Goal: Task Accomplishment & Management: Complete application form

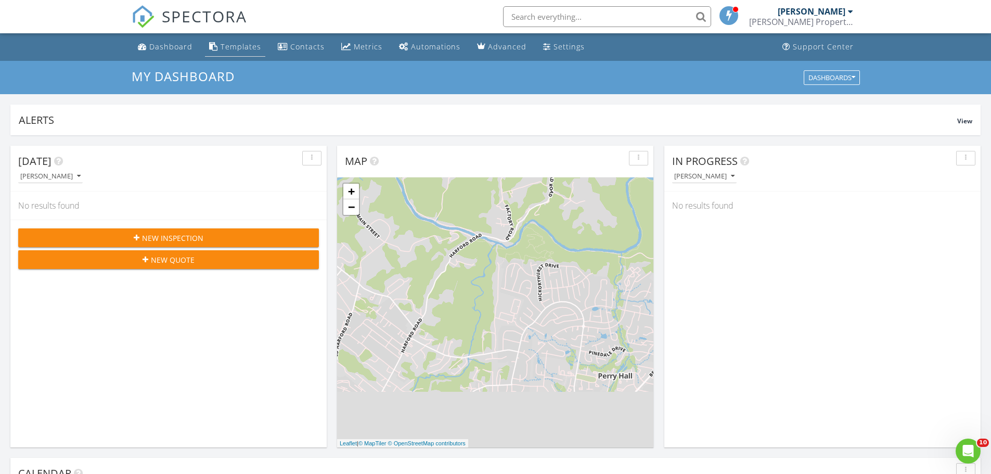
click at [240, 46] on div "Templates" at bounding box center [241, 47] width 41 height 10
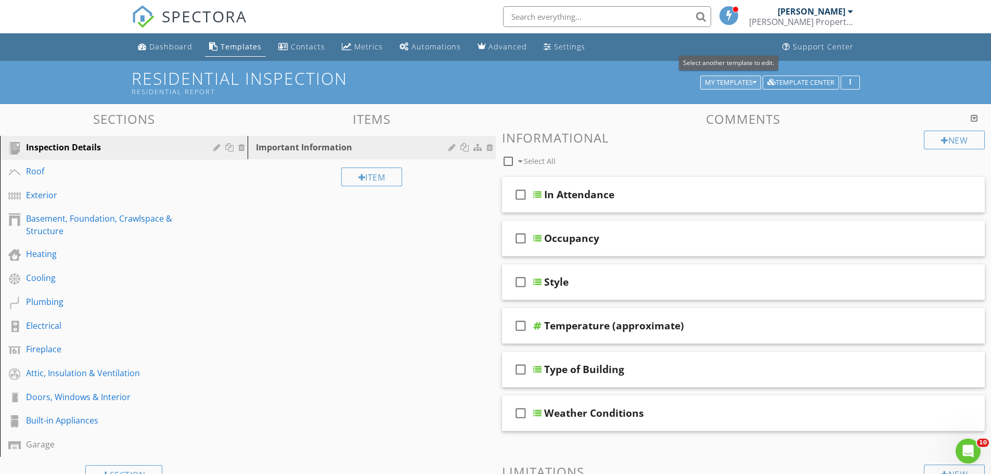
click at [747, 80] on div "My Templates" at bounding box center [731, 82] width 52 height 7
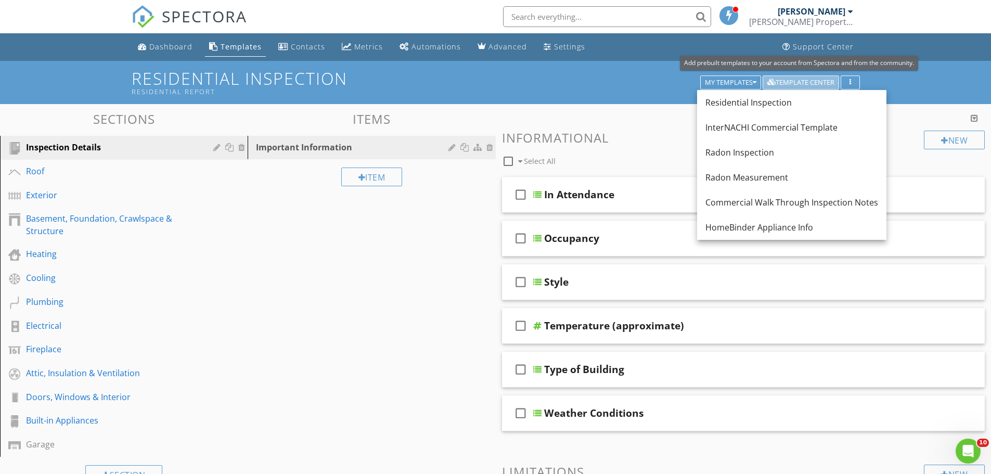
click at [778, 84] on div "Template Center" at bounding box center [800, 82] width 67 height 7
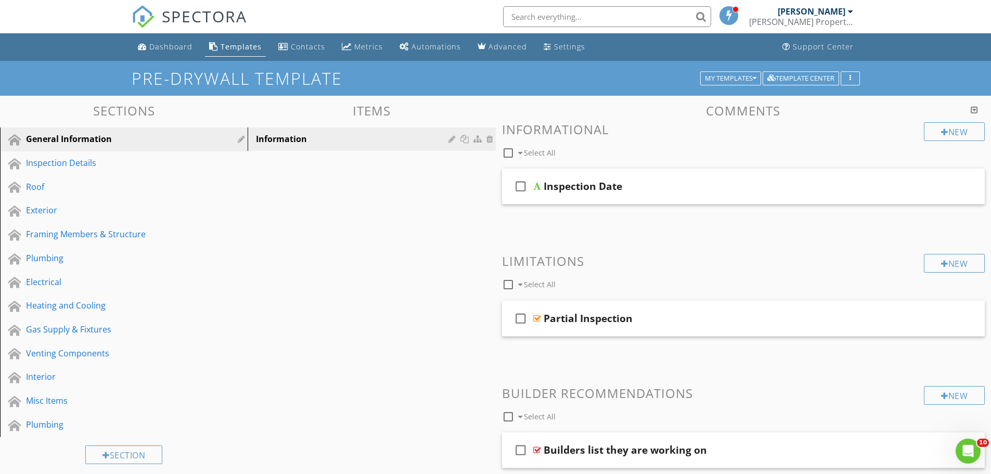
click at [235, 46] on div "Templates" at bounding box center [241, 47] width 41 height 10
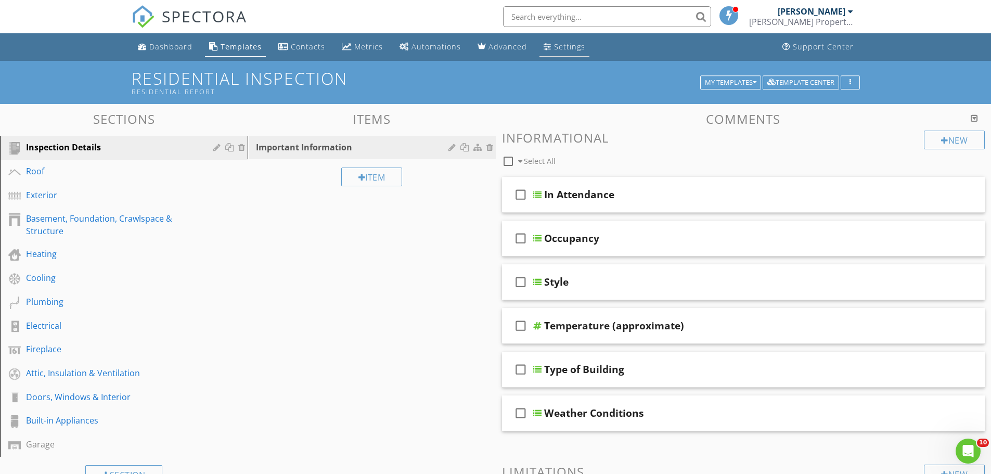
click at [557, 46] on div "Settings" at bounding box center [569, 47] width 31 height 10
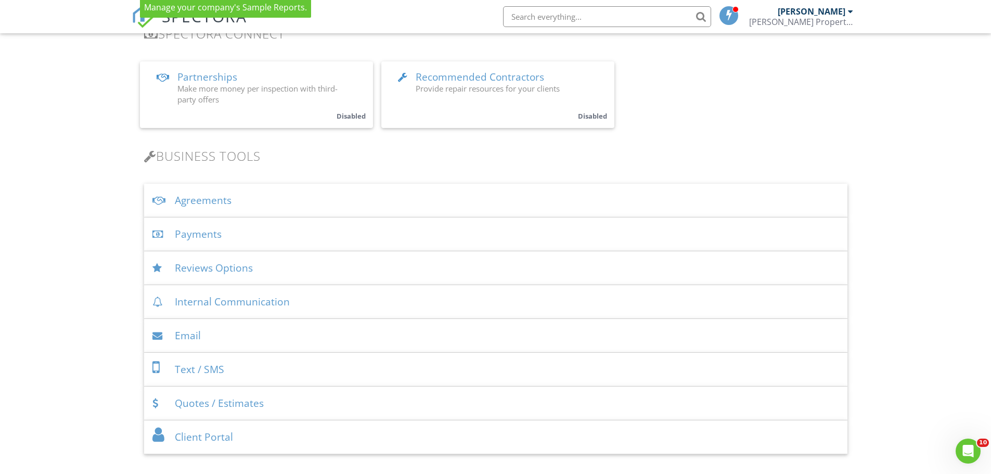
scroll to position [260, 0]
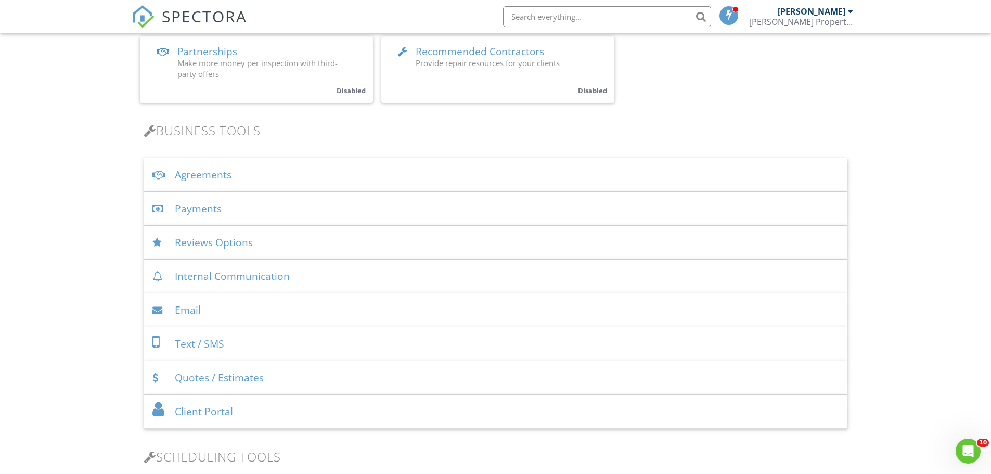
click at [232, 183] on div "Agreements" at bounding box center [495, 175] width 703 height 34
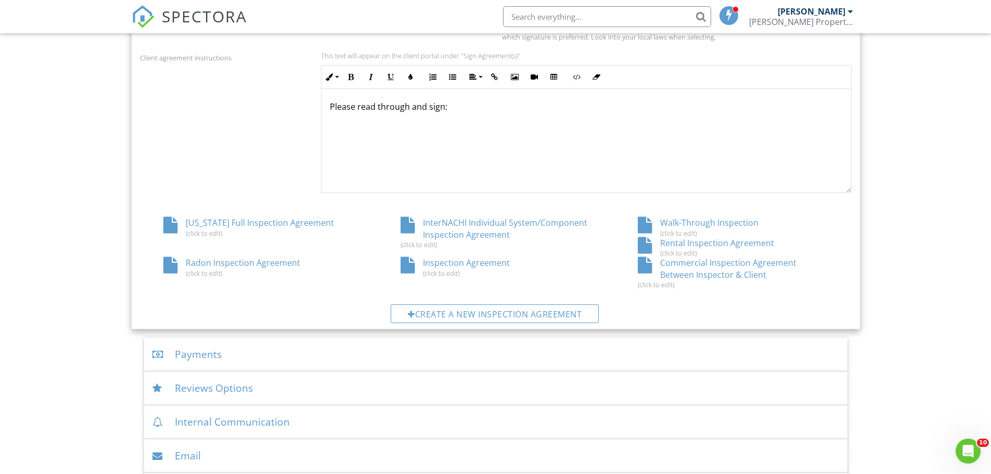
scroll to position [468, 0]
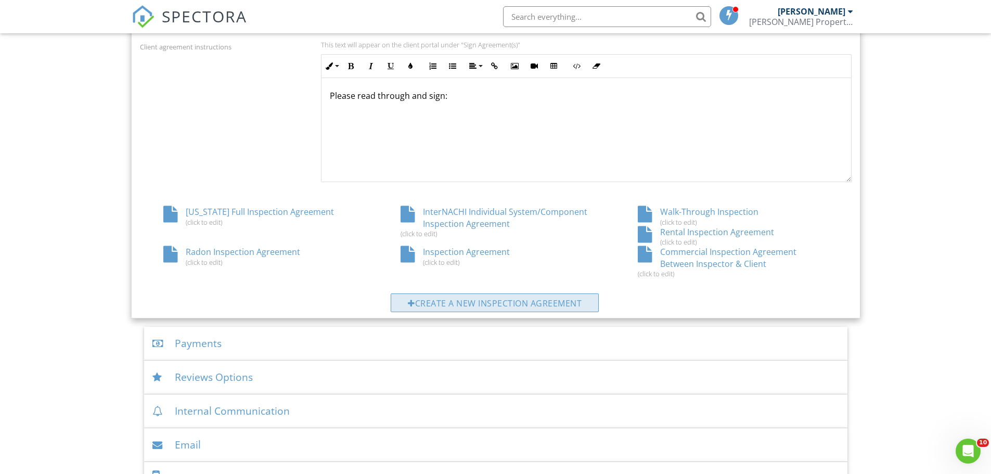
click at [495, 301] on div "Create a new inspection agreement" at bounding box center [495, 302] width 208 height 19
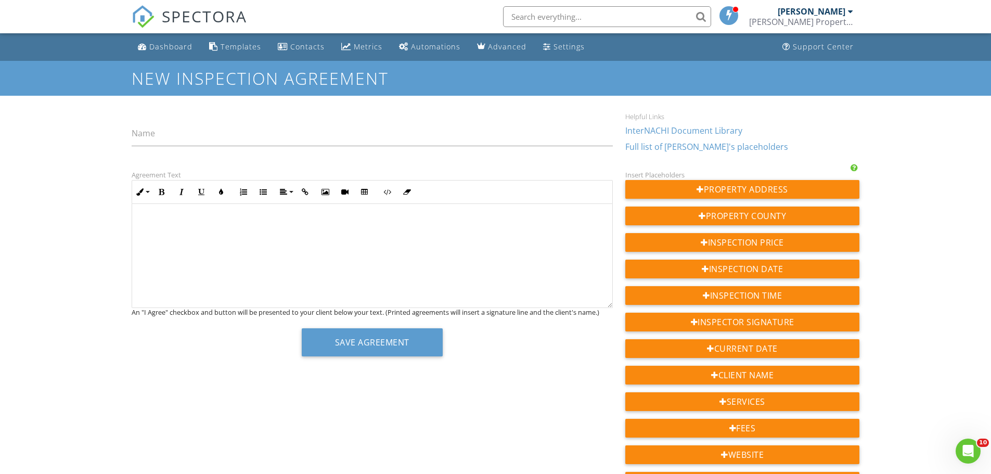
click at [691, 130] on link "InterNACHI Document Library" at bounding box center [683, 130] width 117 height 11
